Goal: Navigation & Orientation: Find specific page/section

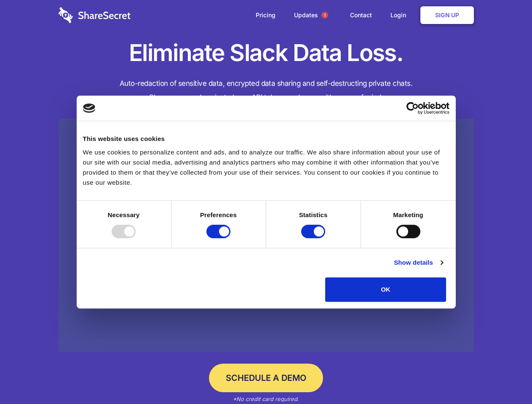
click at [136, 238] on div at bounding box center [124, 231] width 24 height 13
click at [230, 238] on input "Preferences" at bounding box center [218, 231] width 24 height 13
checkbox input "false"
click at [314, 238] on input "Statistics" at bounding box center [313, 231] width 24 height 13
checkbox input "false"
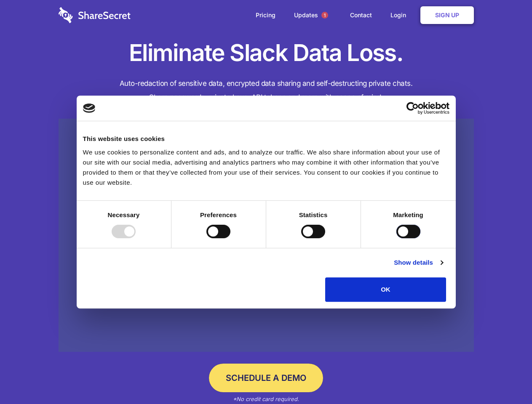
click at [396, 238] on input "Marketing" at bounding box center [408, 231] width 24 height 13
checkbox input "true"
click at [443, 268] on link "Show details" at bounding box center [418, 263] width 49 height 10
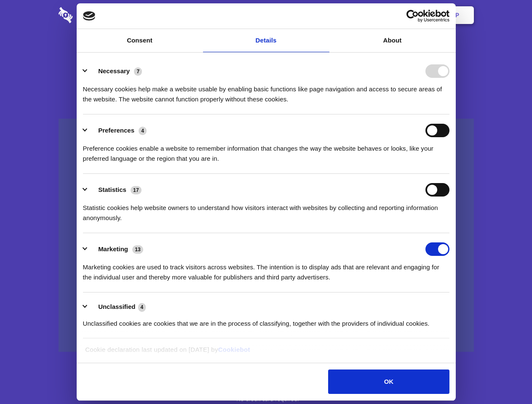
click at [449, 115] on li "Necessary 7 Necessary cookies help make a website usable by enabling basic func…" at bounding box center [266, 84] width 366 height 59
click at [324, 15] on span "1" at bounding box center [324, 15] width 7 height 7
